Goal: Transaction & Acquisition: Purchase product/service

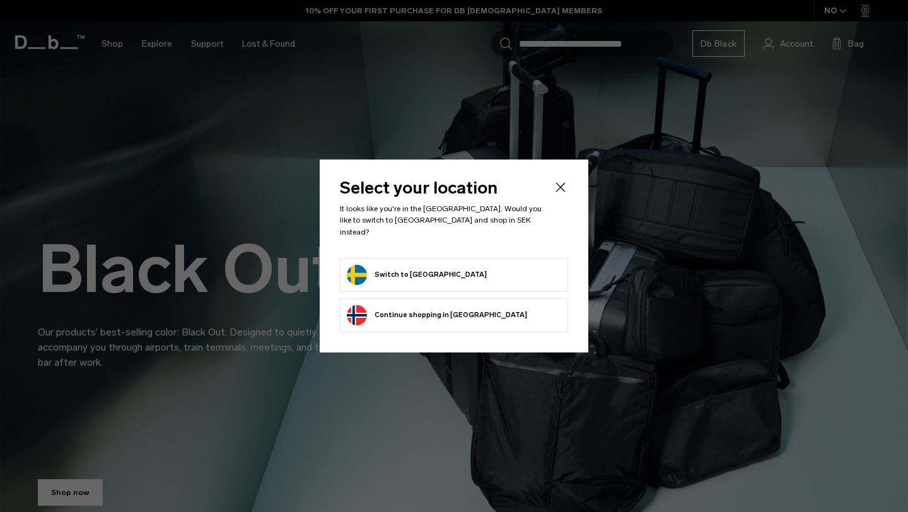
click at [431, 271] on form "Switch to Sweden" at bounding box center [454, 275] width 214 height 20
click at [402, 266] on button "Switch to Sweden" at bounding box center [417, 275] width 140 height 20
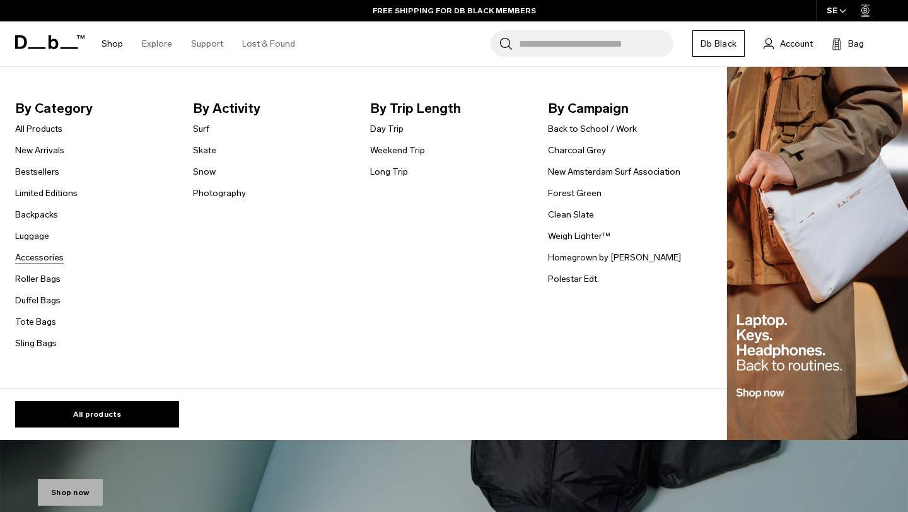
click at [47, 258] on link "Accessories" at bounding box center [39, 257] width 49 height 13
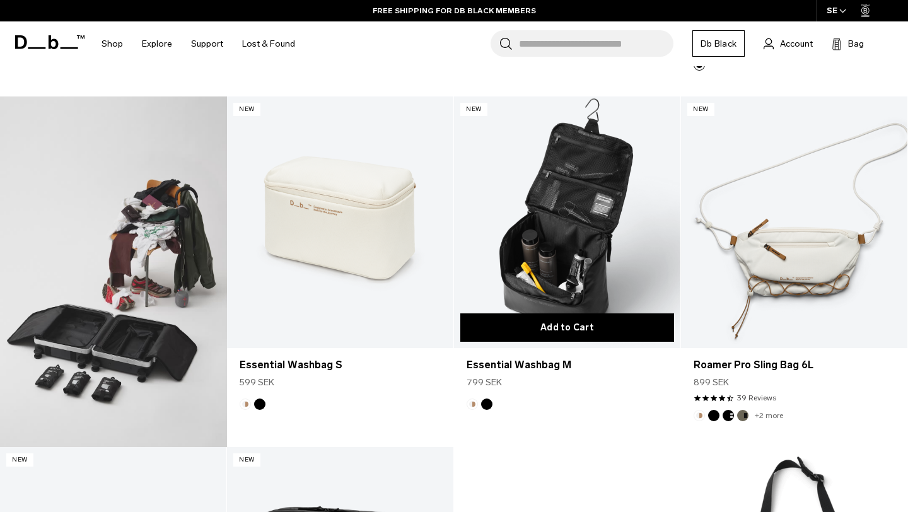
scroll to position [562, 0]
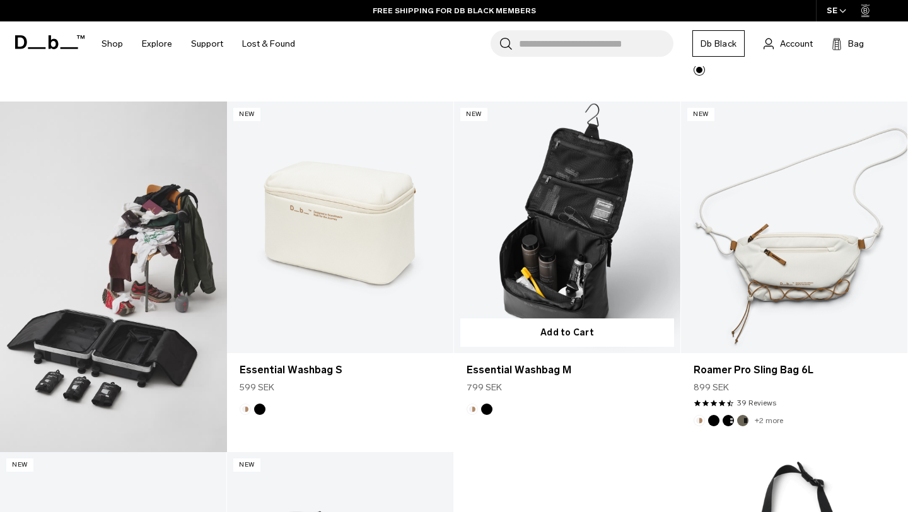
click at [576, 228] on link "Essential Washbag M" at bounding box center [567, 228] width 226 height 252
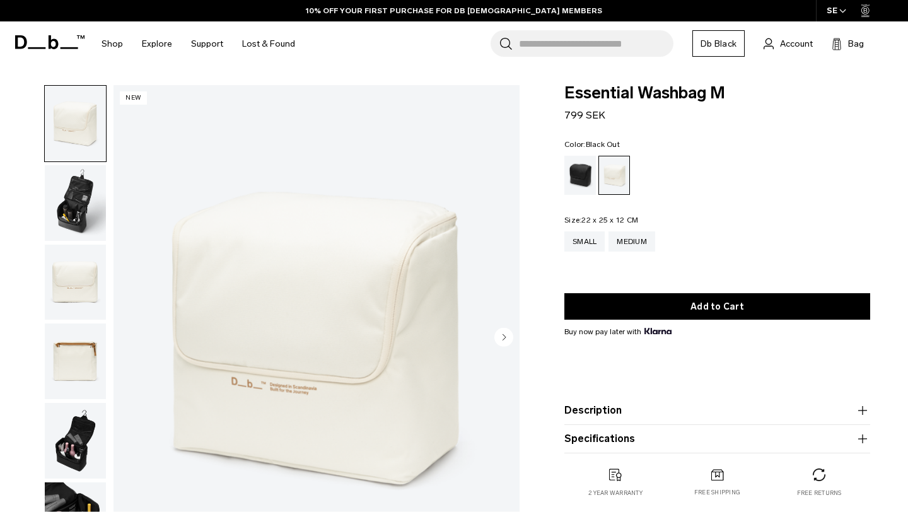
click at [572, 170] on div "Black Out" at bounding box center [580, 175] width 32 height 39
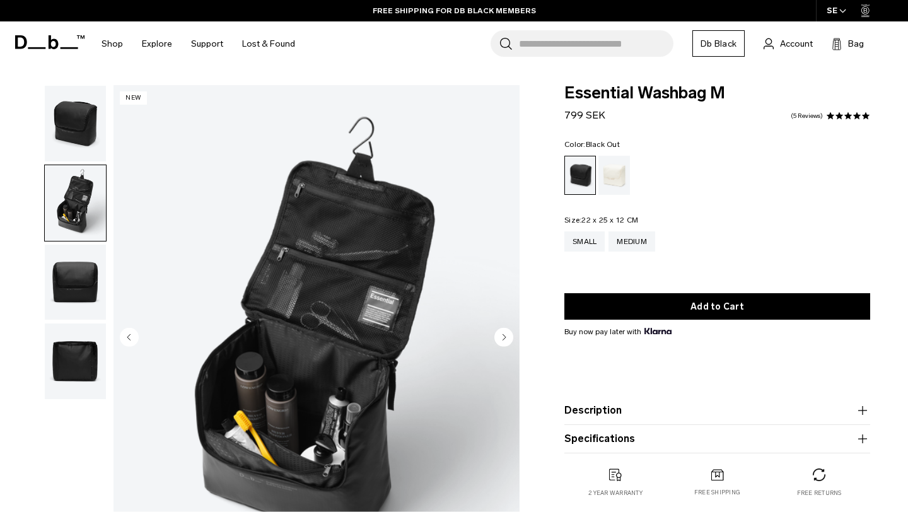
click at [506, 337] on circle "Next slide" at bounding box center [503, 337] width 19 height 19
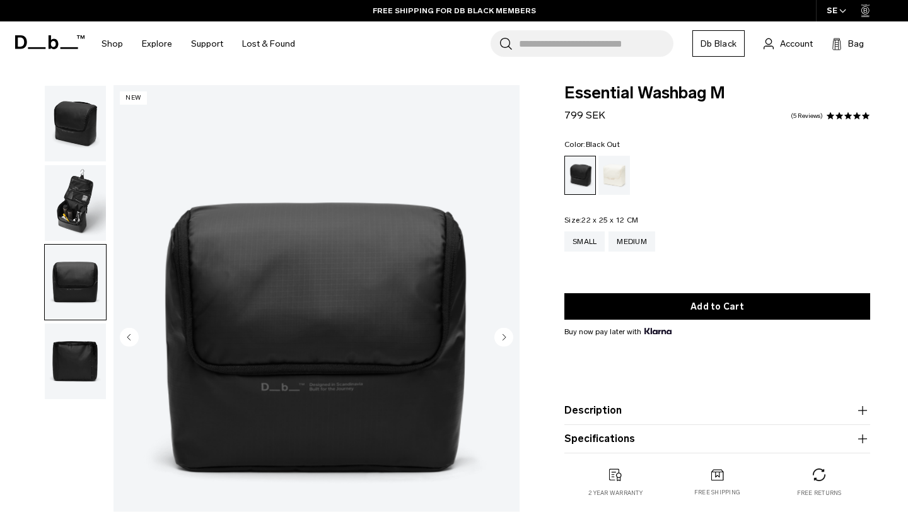
click at [506, 337] on circle "Next slide" at bounding box center [503, 337] width 19 height 19
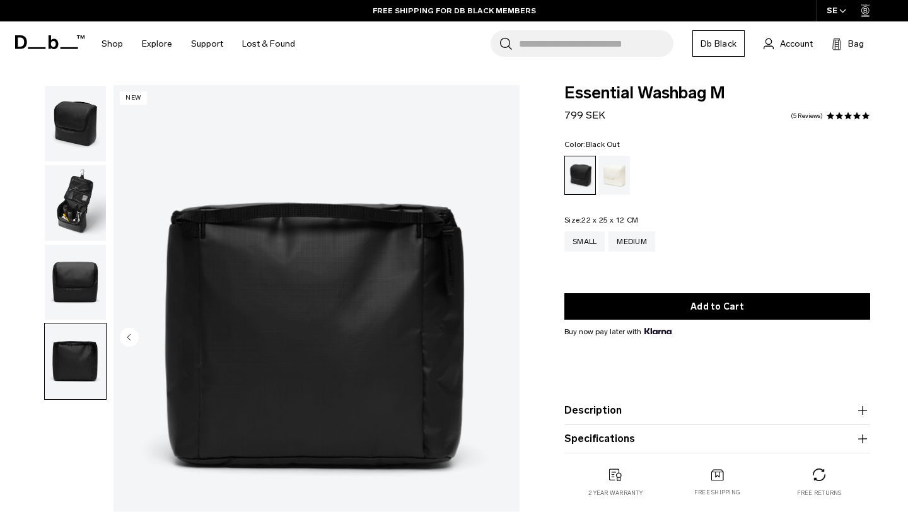
click at [506, 337] on img "4 / 4" at bounding box center [316, 338] width 406 height 507
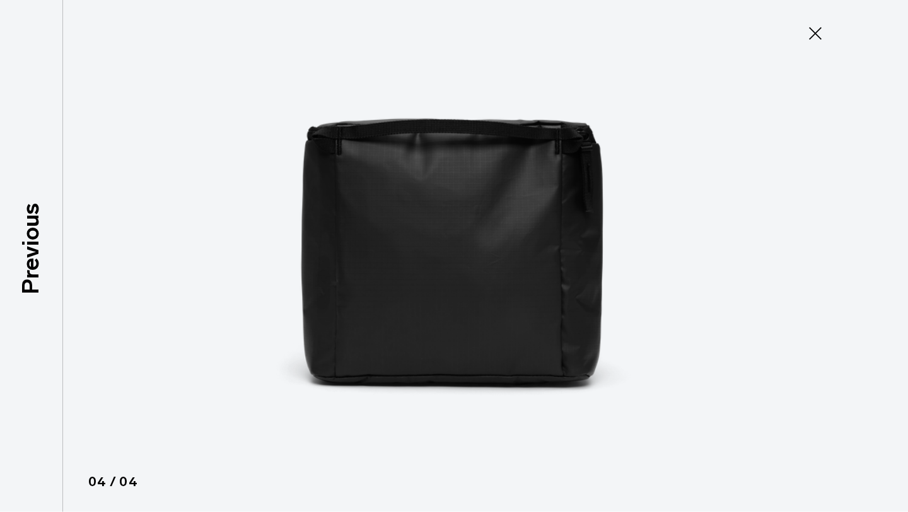
click at [809, 32] on icon at bounding box center [815, 33] width 20 height 20
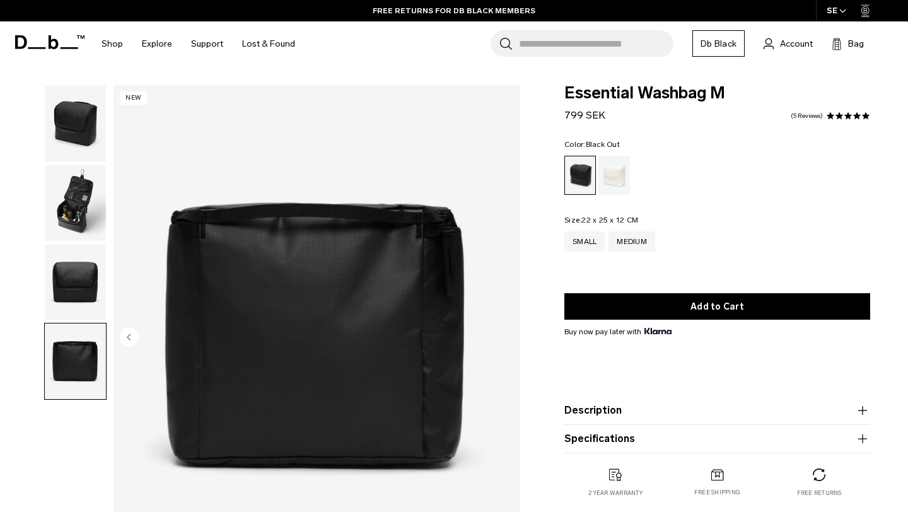
click at [87, 211] on img "button" at bounding box center [75, 203] width 61 height 76
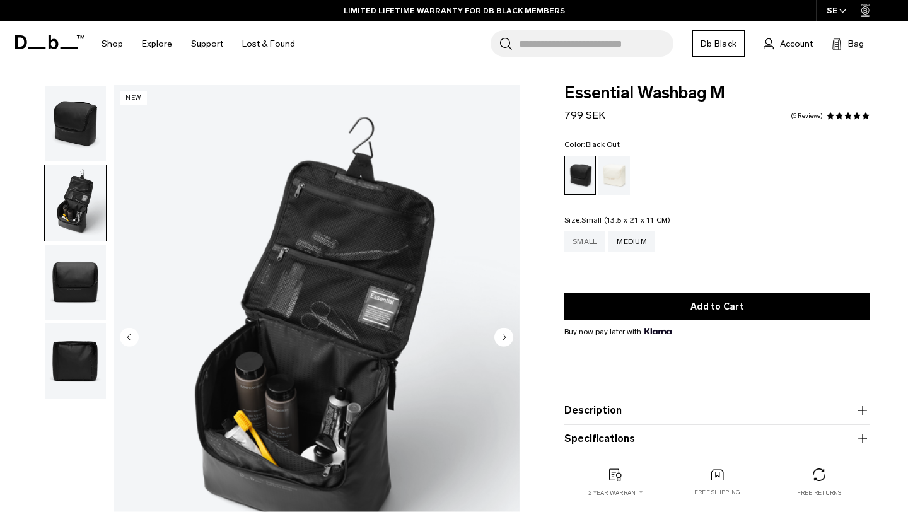
click at [584, 239] on div "Small" at bounding box center [584, 241] width 40 height 20
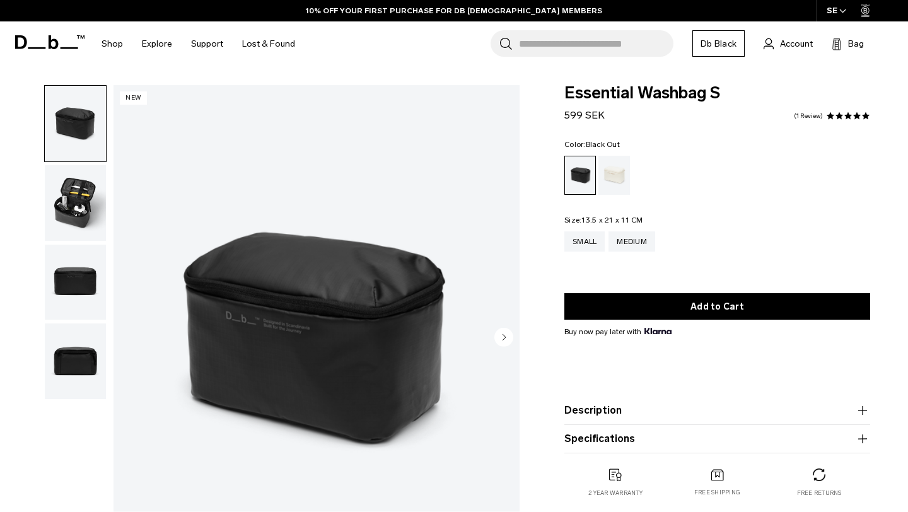
click at [87, 211] on img "button" at bounding box center [75, 203] width 61 height 76
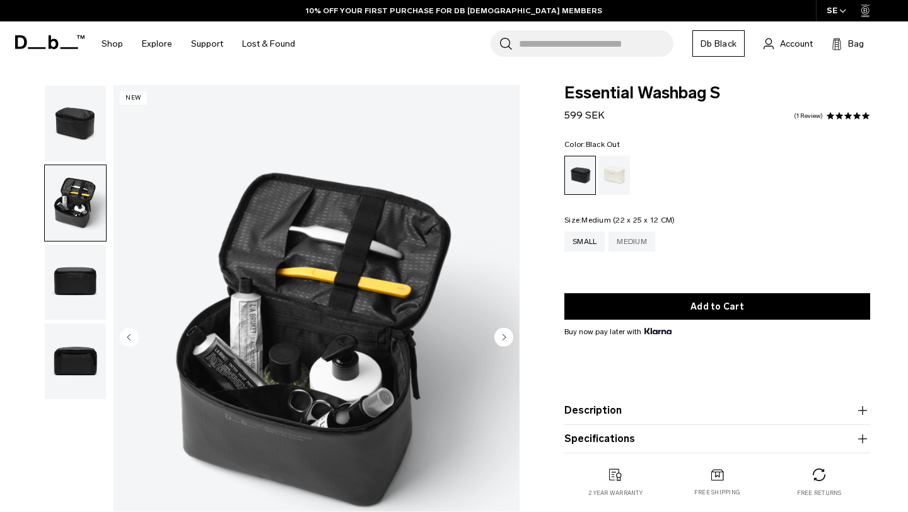
click at [641, 241] on div "Medium" at bounding box center [631, 241] width 47 height 20
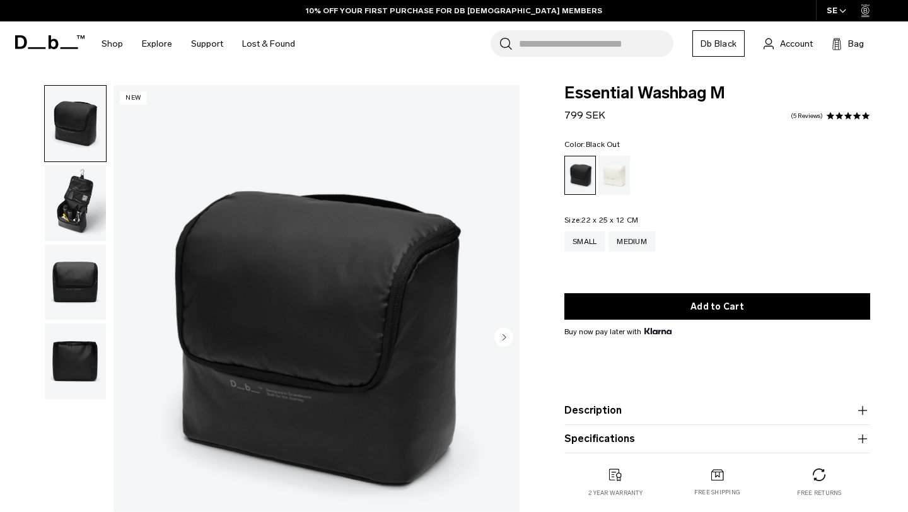
click at [501, 330] on circle "Next slide" at bounding box center [503, 337] width 19 height 19
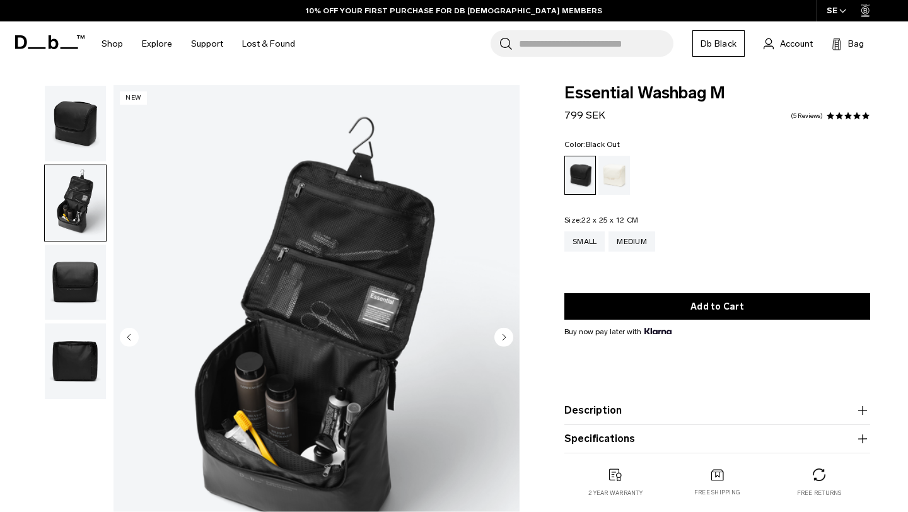
click at [501, 330] on circle "Next slide" at bounding box center [503, 337] width 19 height 19
